Goal: Information Seeking & Learning: Understand process/instructions

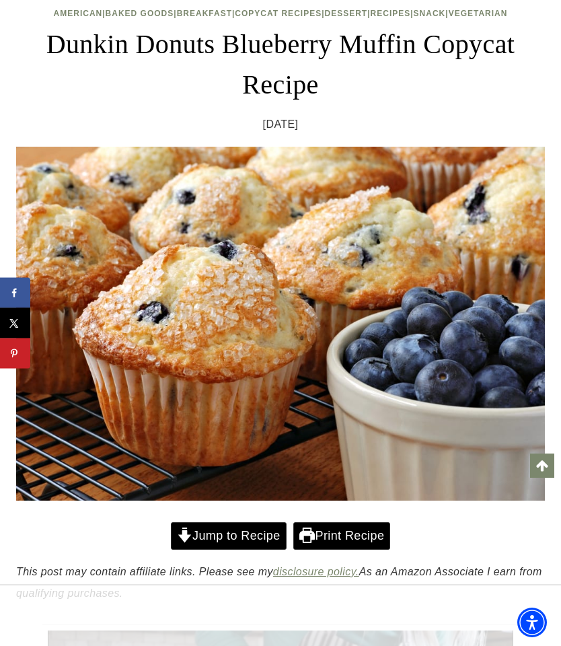
scroll to position [188, 0]
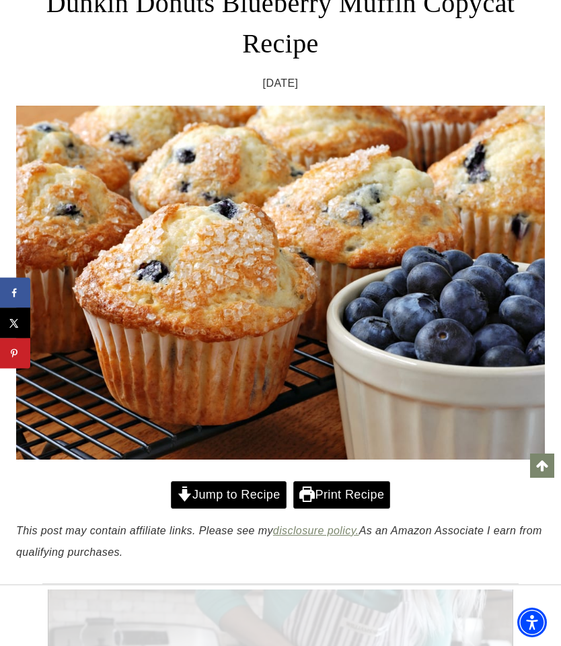
click at [249, 481] on link "Jump to Recipe" at bounding box center [229, 495] width 116 height 28
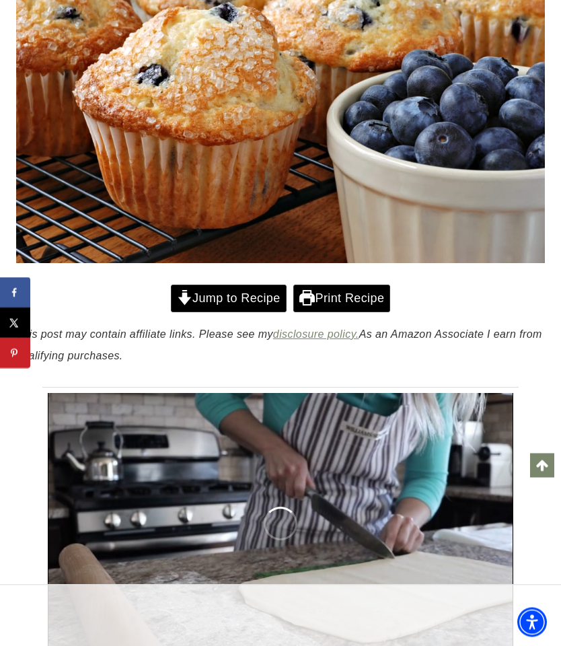
scroll to position [385, 0]
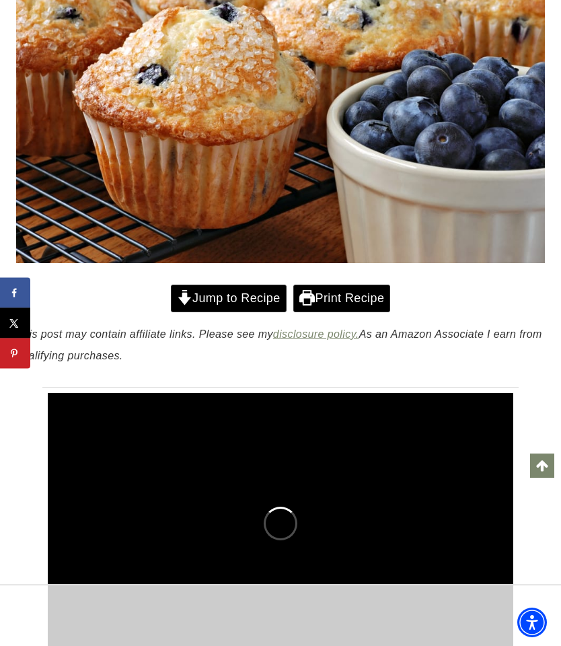
click at [245, 301] on link "Jump to Recipe" at bounding box center [229, 298] width 116 height 28
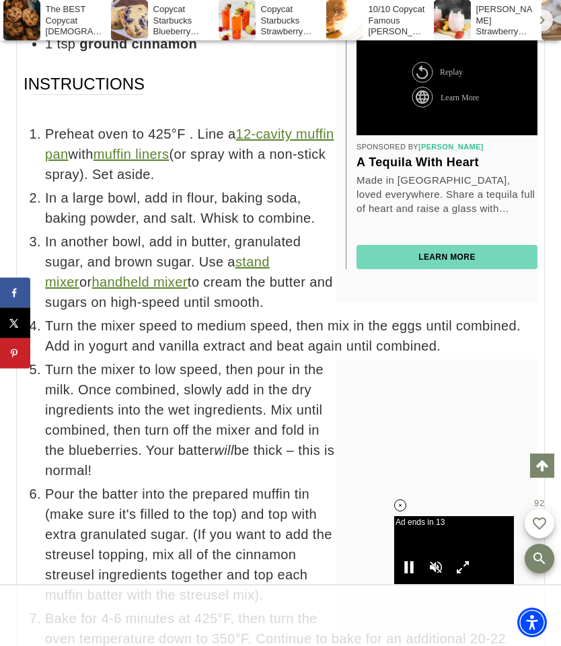
click at [526, 264] on div "Sponsored By Don Julio A tequila with heart Made in Mexico, loved everywhere. S…" at bounding box center [437, 168] width 202 height 269
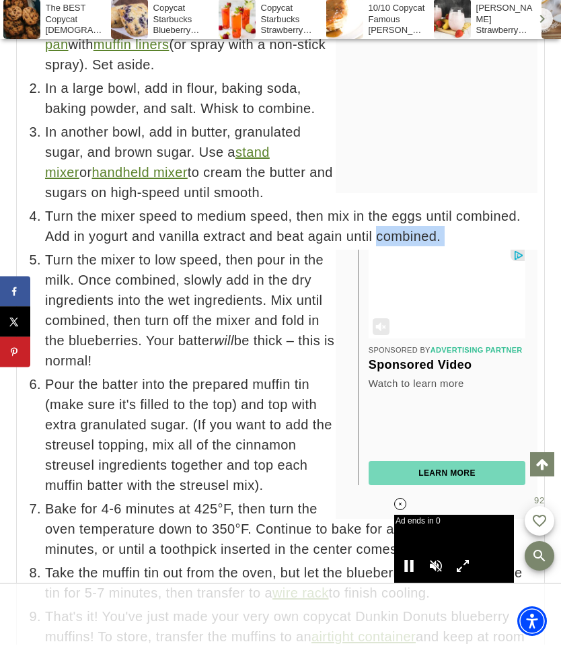
click at [483, 365] on div "Sponsored By Advertising Partner Sponsored Video Watch to learn more" at bounding box center [446, 372] width 157 height 53
click at [482, 377] on link "Watch to learn more" at bounding box center [446, 384] width 157 height 14
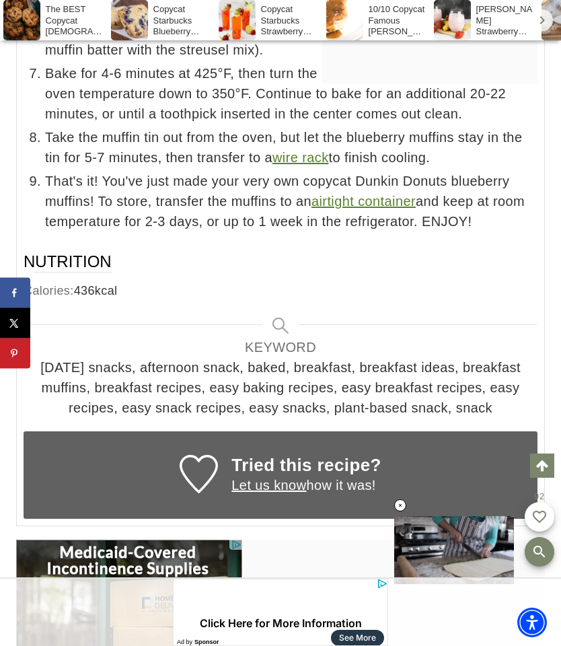
click at [502, 280] on div "Calories: 436 kcal" at bounding box center [281, 290] width 514 height 20
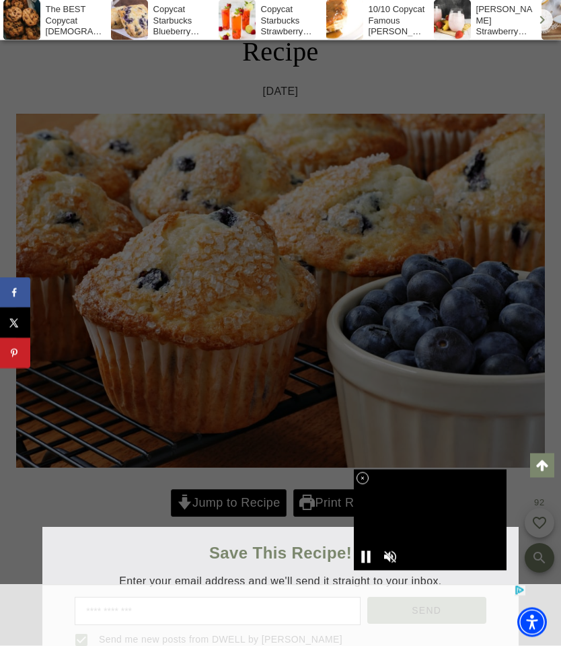
scroll to position [308, 0]
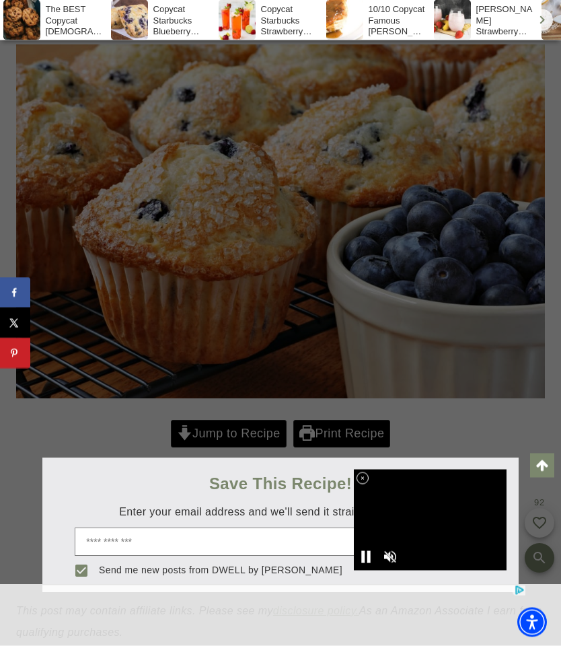
click at [239, 428] on div at bounding box center [280, 323] width 561 height 646
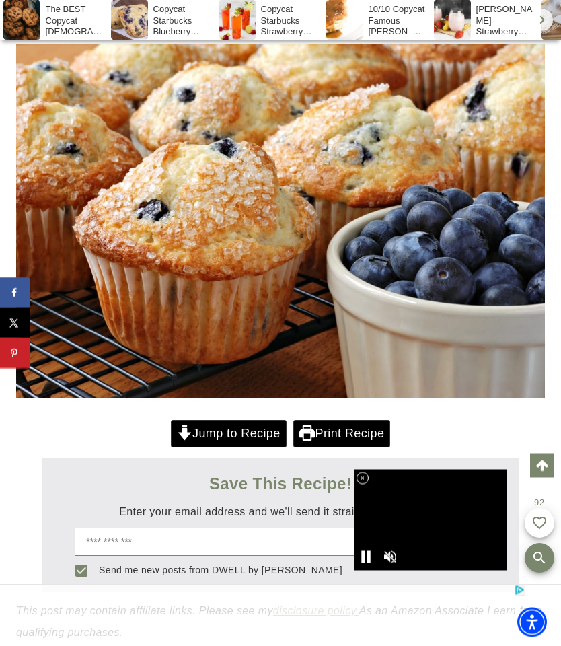
scroll to position [309, 0]
click at [256, 431] on link "Jump to Recipe" at bounding box center [229, 434] width 116 height 28
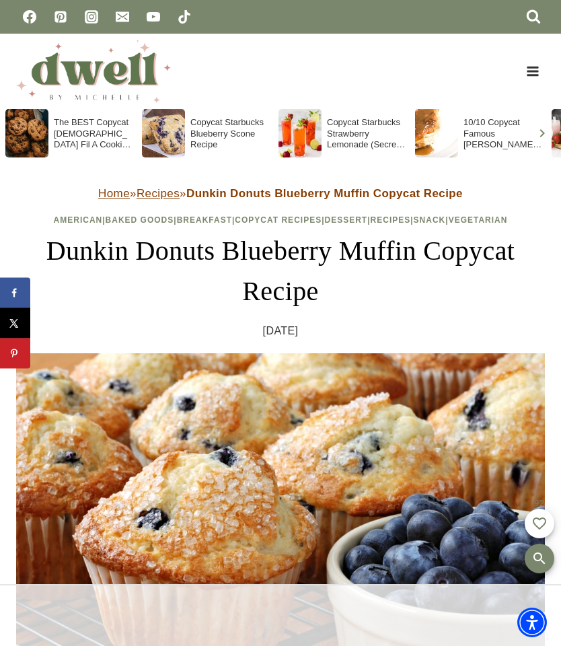
scroll to position [10, 0]
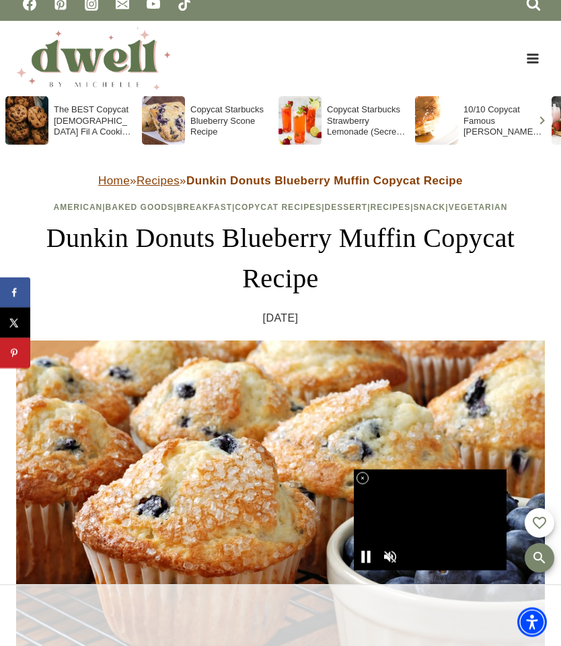
scroll to position [14, 0]
